Goal: Information Seeking & Learning: Learn about a topic

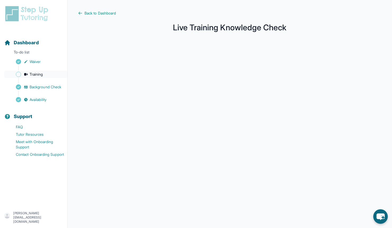
click at [41, 72] on span "Training" at bounding box center [36, 74] width 13 height 5
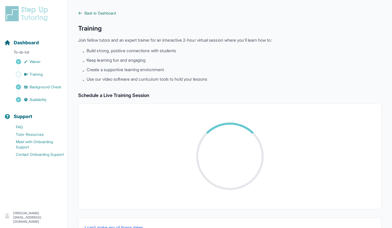
click at [112, 12] on span "Back to Dashboard" at bounding box center [99, 13] width 31 height 5
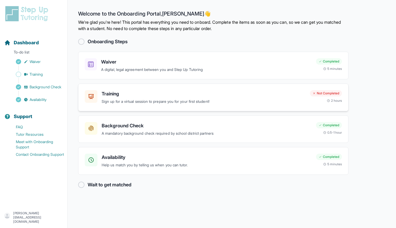
click at [196, 109] on div "Training Sign up for a virtual session to prepare you for your first student! N…" at bounding box center [213, 98] width 270 height 28
